Goal: Task Accomplishment & Management: Manage account settings

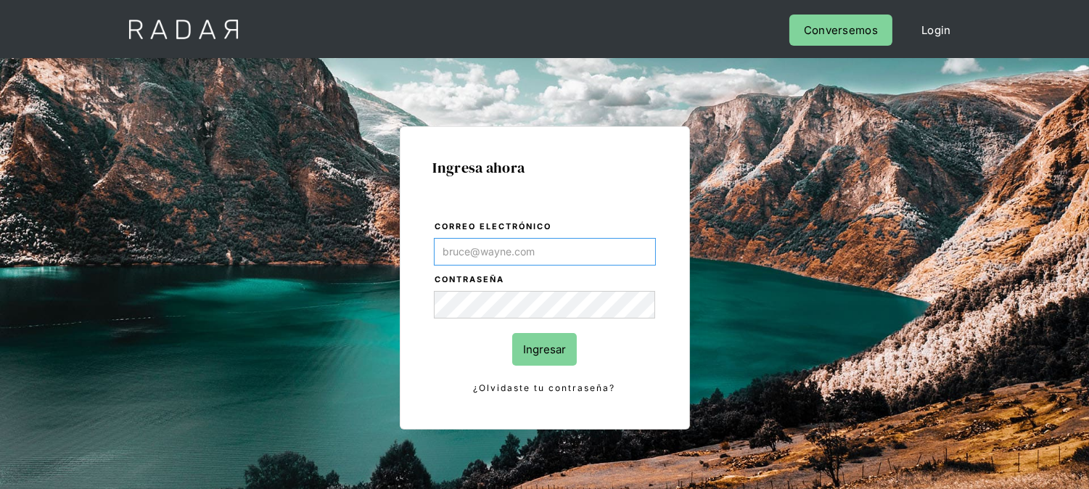
type input "[EMAIL_ADDRESS][DOMAIN_NAME]"
click at [545, 345] on input "Ingresar" at bounding box center [544, 349] width 65 height 33
